Goal: Information Seeking & Learning: Learn about a topic

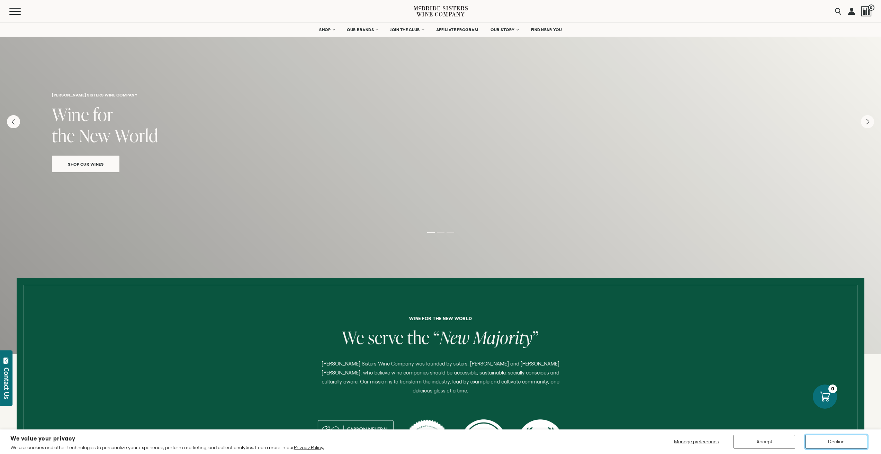
click at [823, 443] on button "Decline" at bounding box center [836, 441] width 62 height 13
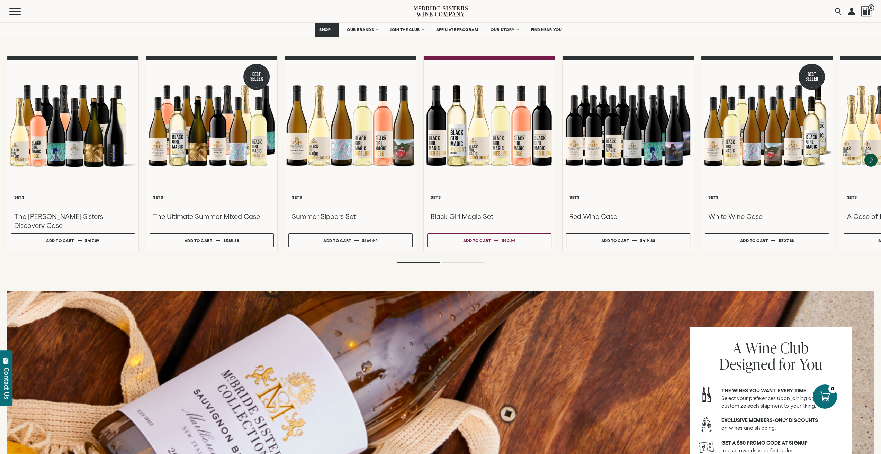
scroll to position [658, 0]
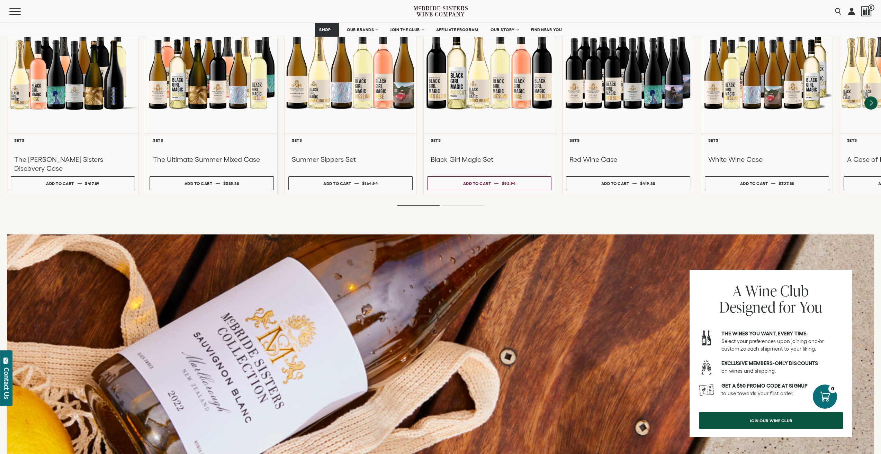
drag, startPoint x: 428, startPoint y: 214, endPoint x: 421, endPoint y: 214, distance: 7.3
click at [421, 214] on div "Sets You'll Love ALL SETS RED [PERSON_NAME] SPARKLING" at bounding box center [440, 58] width 881 height 341
drag, startPoint x: 422, startPoint y: 214, endPoint x: 416, endPoint y: 214, distance: 5.5
click at [416, 214] on div "Sets You'll Love ALL SETS RED [PERSON_NAME] SPARKLING" at bounding box center [440, 58] width 881 height 341
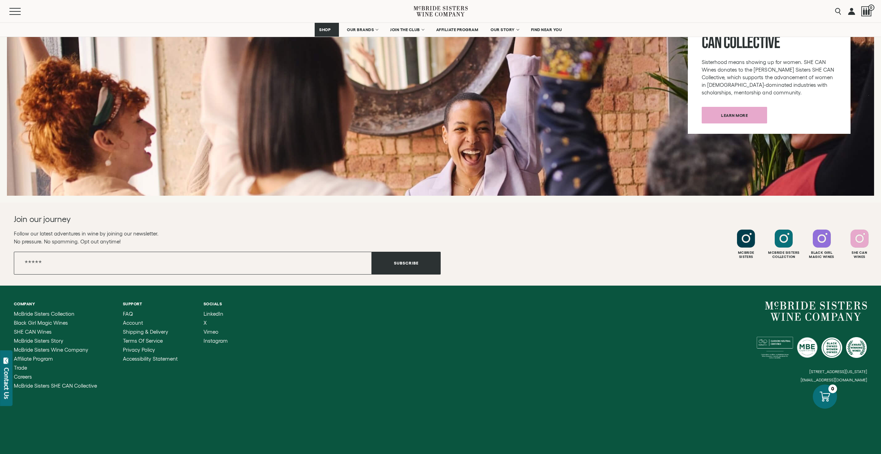
scroll to position [2604, 0]
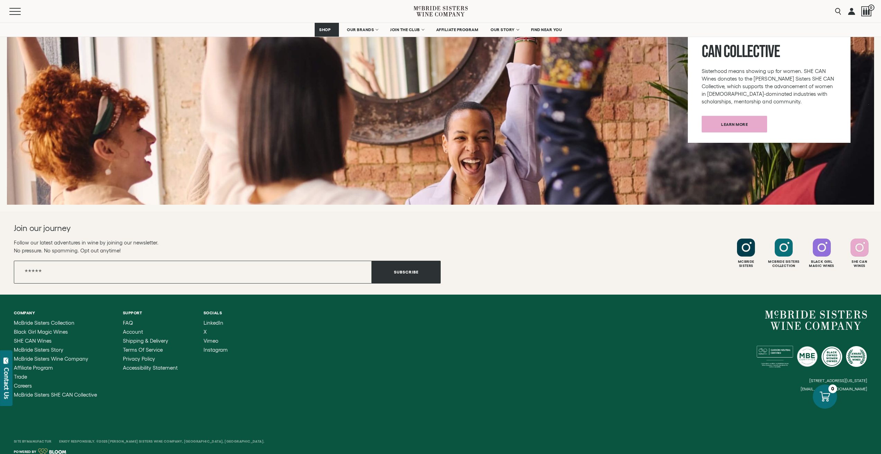
click at [809, 379] on small "[STREET_ADDRESS][US_STATE]" at bounding box center [838, 381] width 58 height 4
drag, startPoint x: 791, startPoint y: 374, endPoint x: 694, endPoint y: 357, distance: 98.4
click at [809, 379] on small "[STREET_ADDRESS][US_STATE]" at bounding box center [838, 381] width 58 height 4
click at [434, 295] on div "Company [PERSON_NAME] Sisters Collection Black Girl Magic Wines SHE CAN Wines […" at bounding box center [440, 354] width 881 height 119
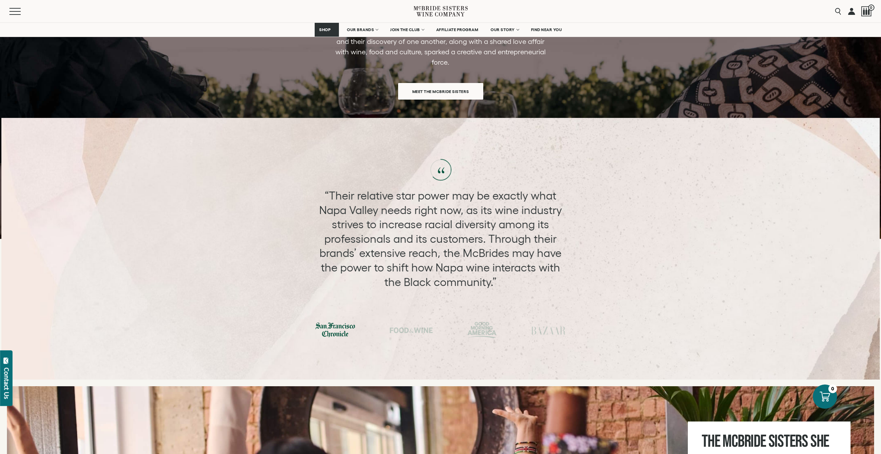
scroll to position [2189, 0]
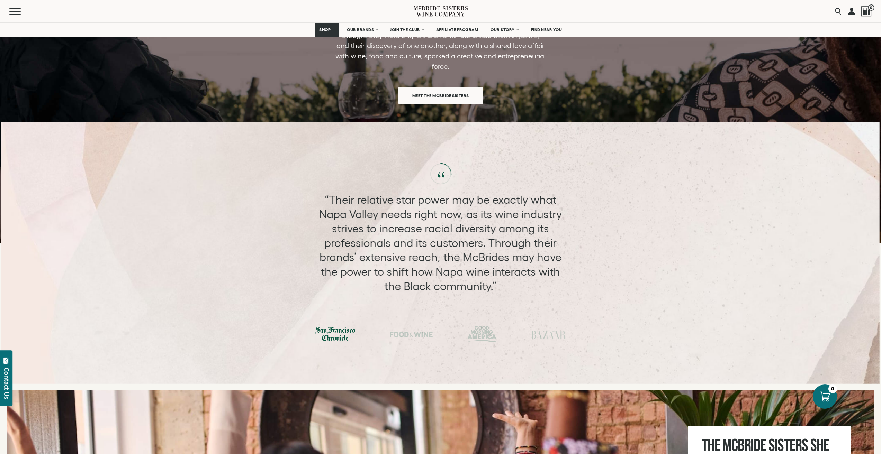
click at [437, 130] on div "“Their relative star power may be exactly what Napa Valley needs right now, as …" at bounding box center [440, 253] width 878 height 262
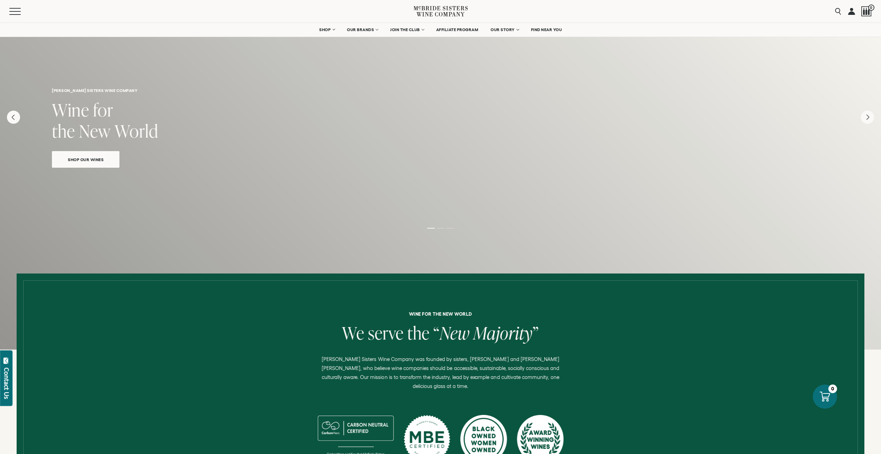
scroll to position [0, 0]
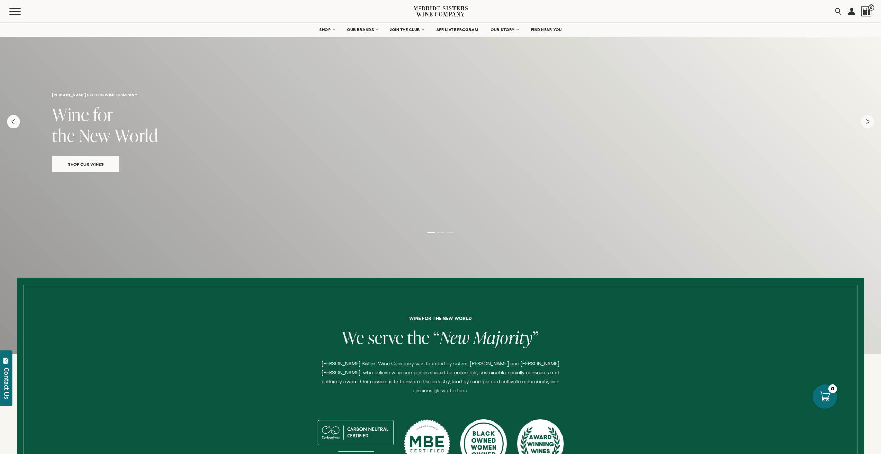
click at [442, 233] on li "Page dot 2" at bounding box center [441, 233] width 8 height 1
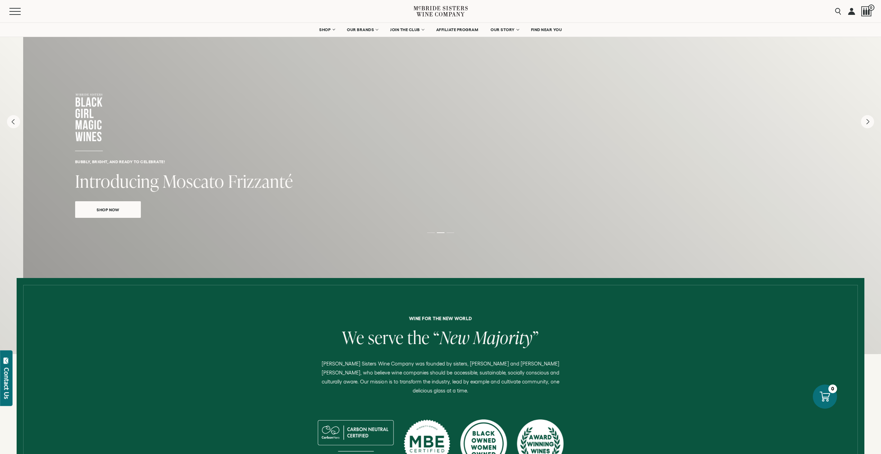
click at [450, 234] on ol at bounding box center [440, 233] width 277 height 3
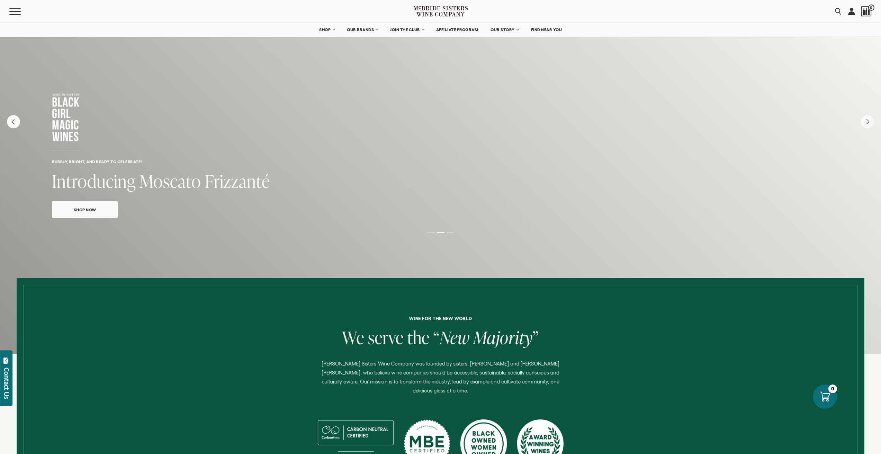
click at [452, 236] on div "Bubbly, bright, and ready to celebrate! Introducing Moscato Frizzanté Shop Now" at bounding box center [440, 188] width 881 height 332
click at [516, 45] on span "McBride Sisters Story" at bounding box center [515, 44] width 49 height 6
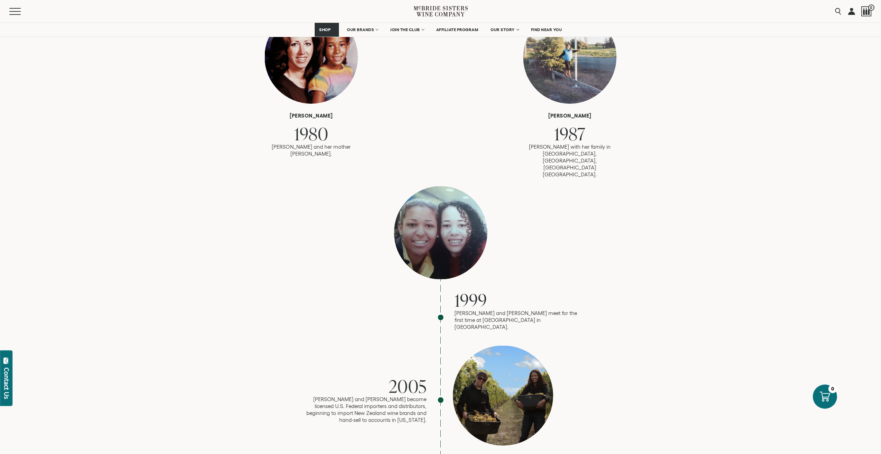
scroll to position [519, 0]
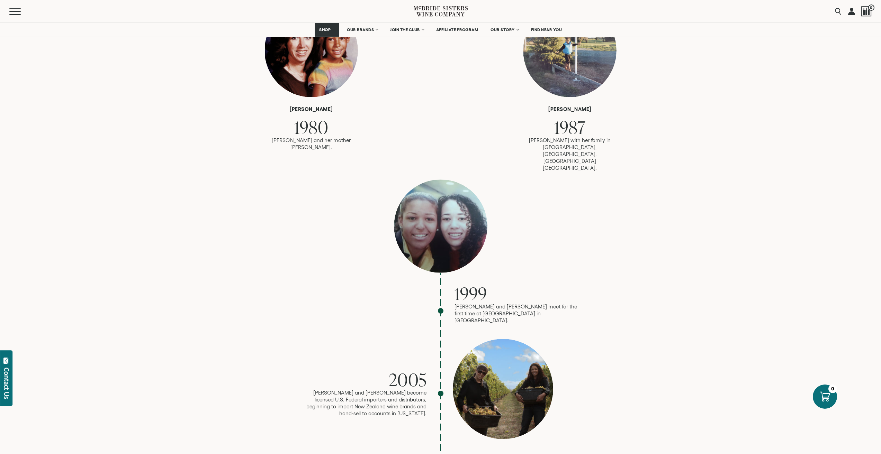
click at [483, 304] on p "Robin and Andréa meet for the first time at LaGuardia airport in NYC." at bounding box center [516, 314] width 125 height 21
click at [489, 304] on p "Robin and Andréa meet for the first time at LaGuardia airport in NYC." at bounding box center [516, 314] width 125 height 21
drag, startPoint x: 487, startPoint y: 280, endPoint x: 477, endPoint y: 279, distance: 9.7
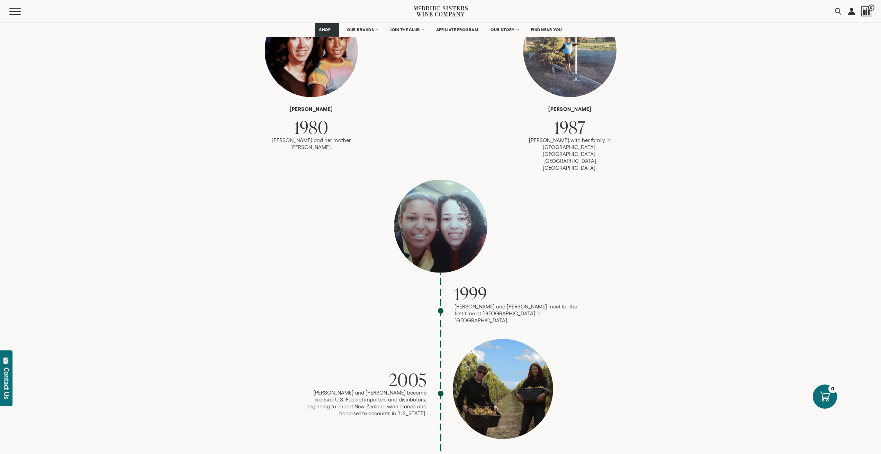
click at [477, 304] on p "Robin and Andréa meet for the first time at LaGuardia airport in NYC." at bounding box center [516, 314] width 125 height 21
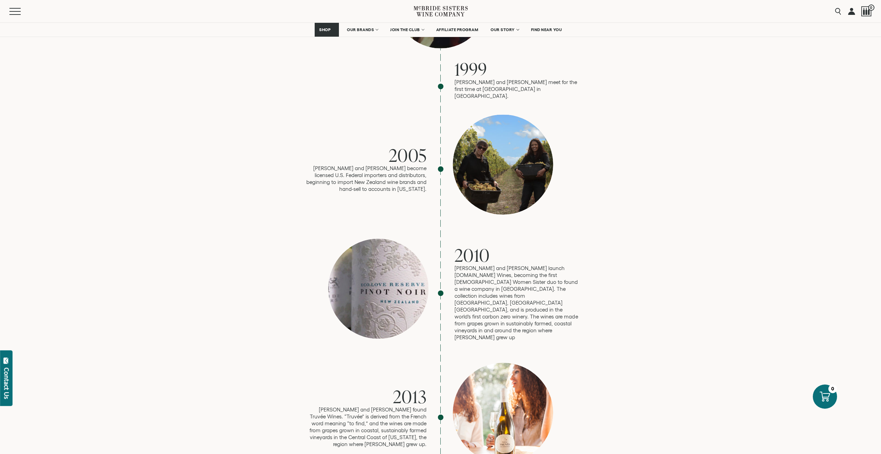
scroll to position [761, 0]
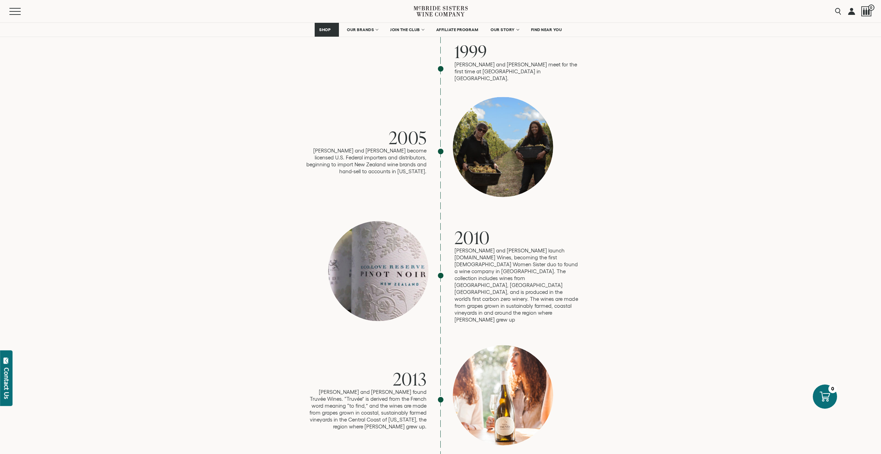
click at [492, 247] on p "Robin and Andréa launch eco.love Wines, becoming the first Black Women Sister d…" at bounding box center [516, 285] width 125 height 76
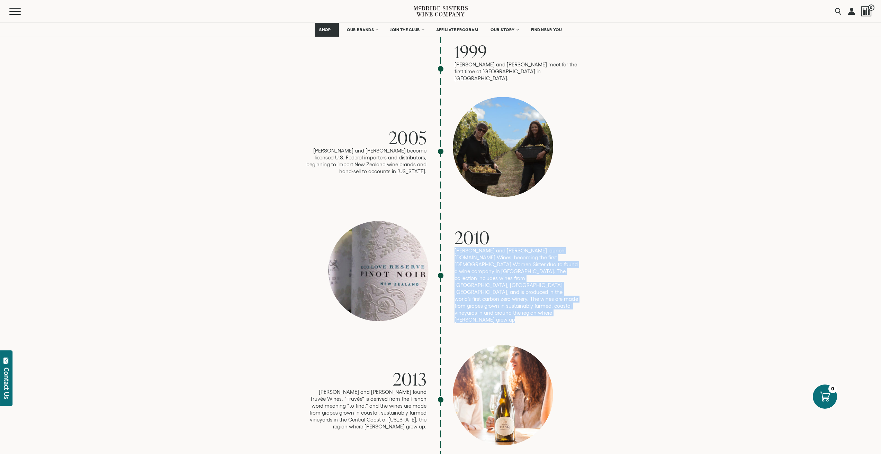
click at [496, 247] on p "Robin and Andréa launch eco.love Wines, becoming the first Black Women Sister d…" at bounding box center [516, 285] width 125 height 76
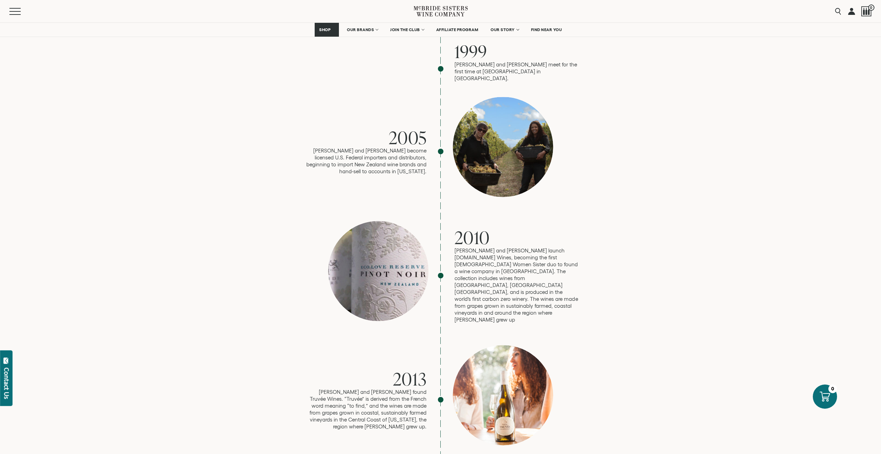
drag, startPoint x: 504, startPoint y: 243, endPoint x: 499, endPoint y: 244, distance: 5.2
click at [499, 247] on p "Robin and Andréa launch eco.love Wines, becoming the first Black Women Sister d…" at bounding box center [516, 285] width 125 height 76
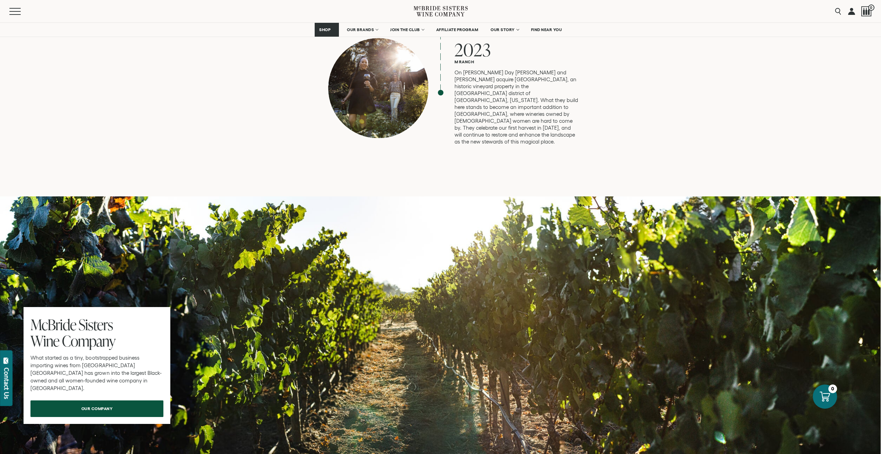
scroll to position [1938, 0]
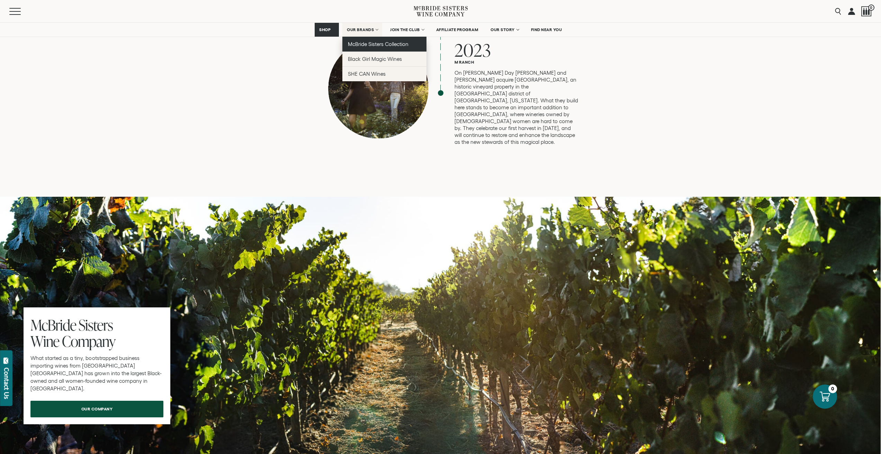
click at [371, 48] on link "McBride Sisters Collection" at bounding box center [384, 44] width 84 height 15
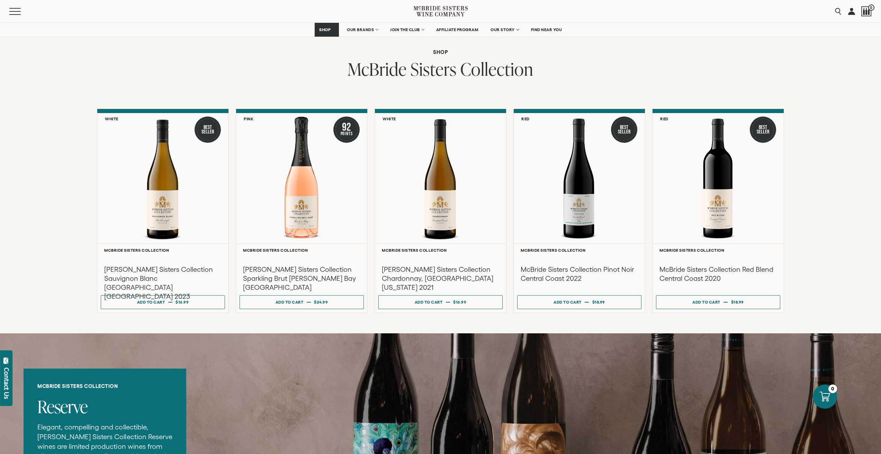
scroll to position [519, 0]
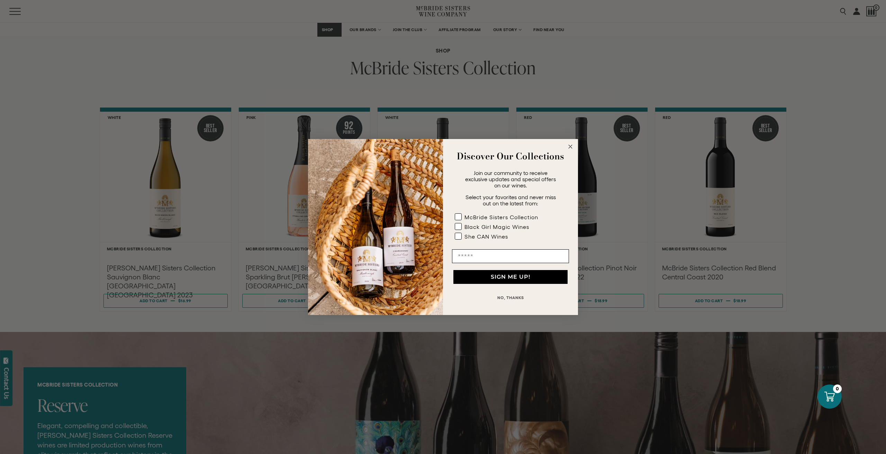
click at [572, 147] on circle "Close dialog" at bounding box center [571, 147] width 8 height 8
